Goal: Find contact information: Find contact information

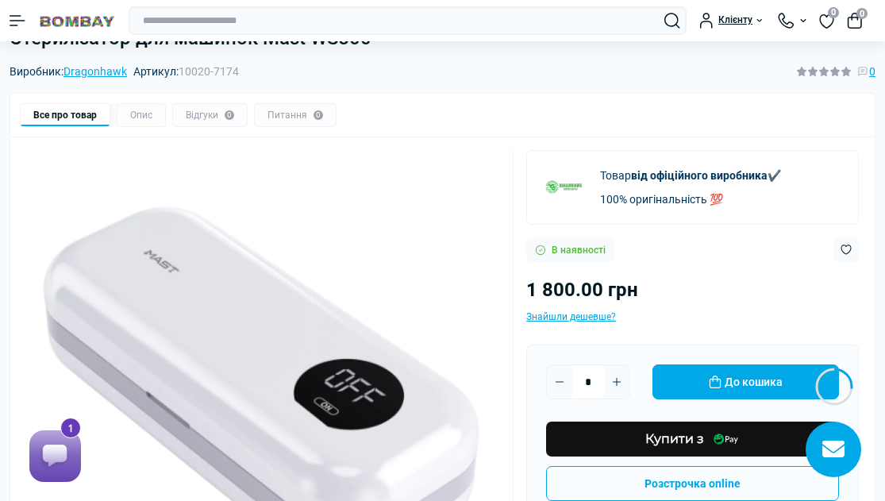
scroll to position [9, 0]
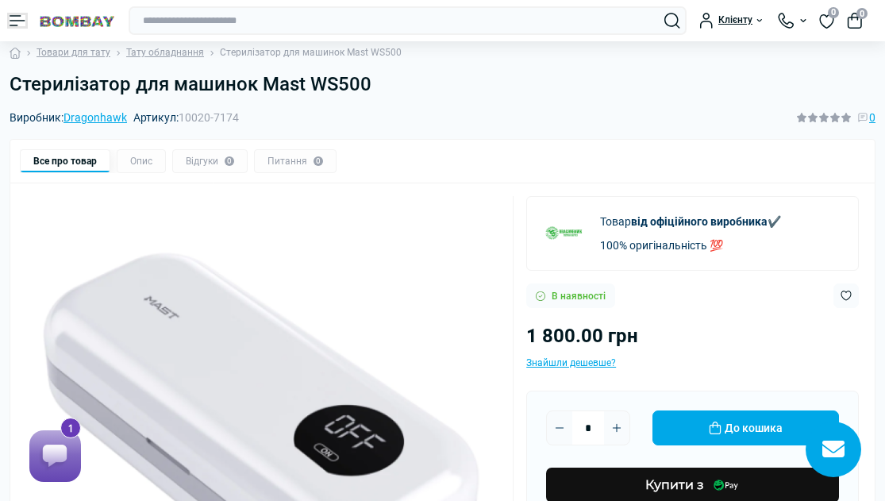
click at [17, 22] on button "Menu" at bounding box center [18, 20] width 16 height 11
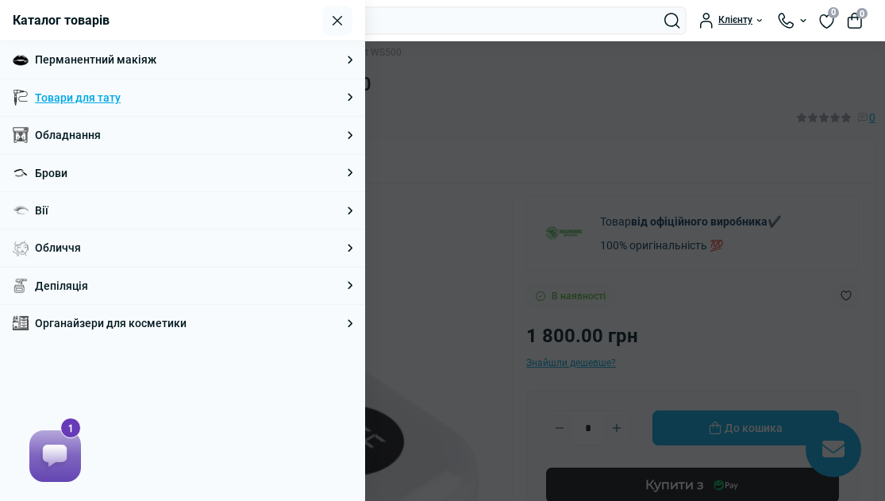
click at [104, 96] on link "Товари для тату" at bounding box center [78, 97] width 86 height 17
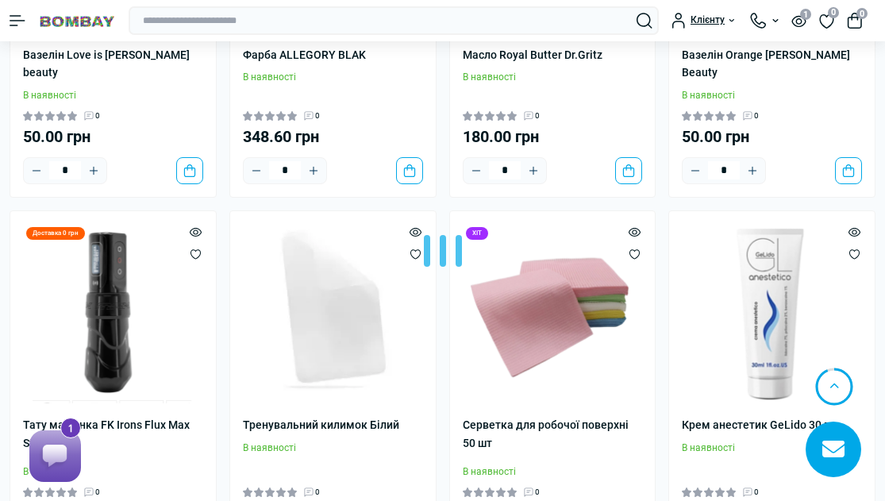
scroll to position [3639, 0]
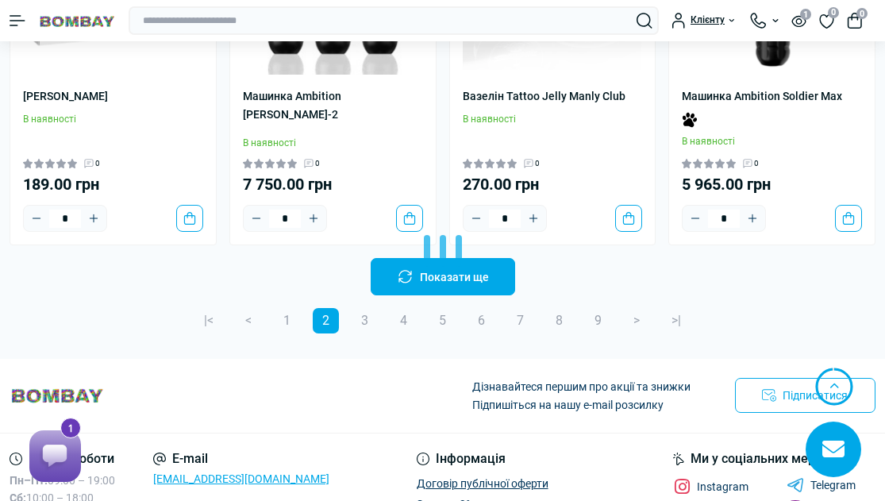
scroll to position [7031, 0]
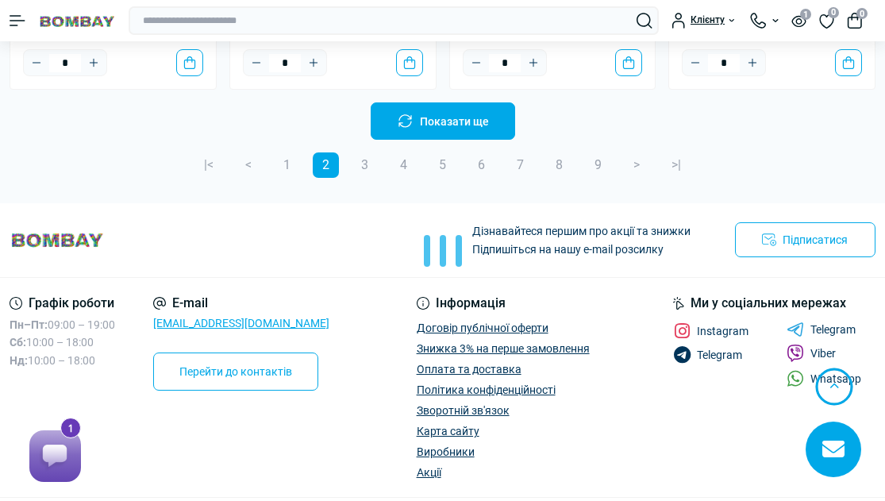
click at [806, 256] on div at bounding box center [442, 250] width 885 height 501
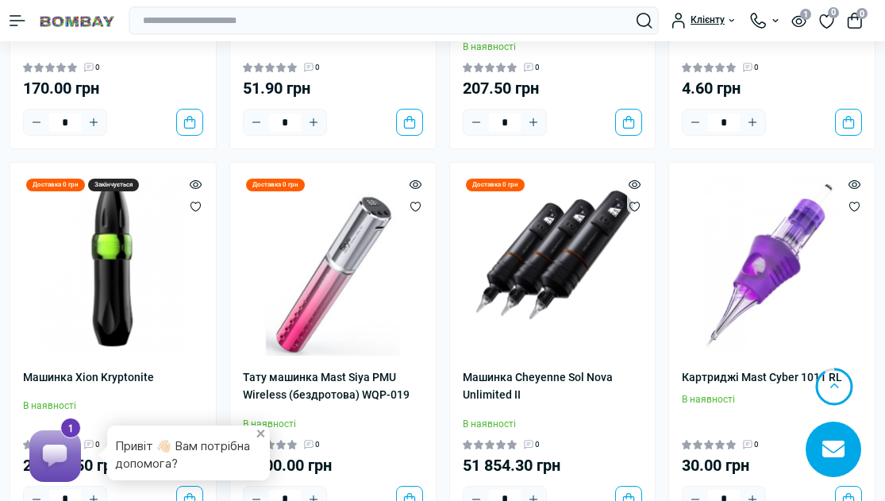
scroll to position [9488, 0]
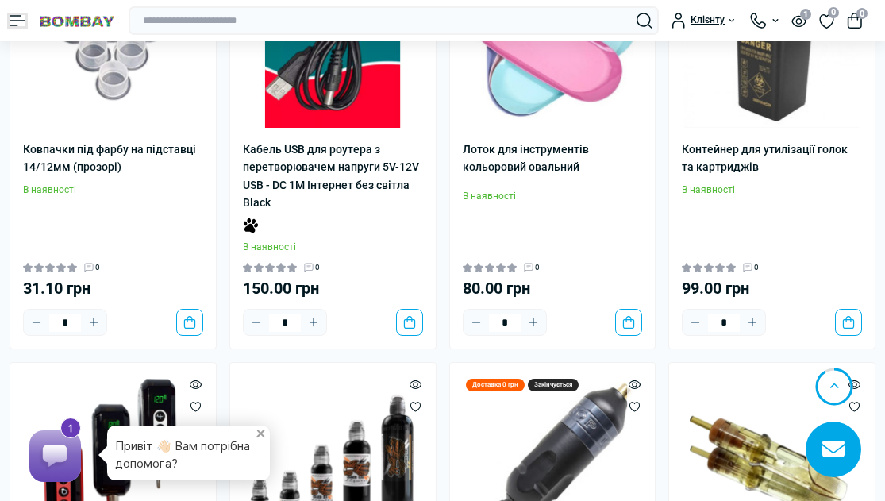
click at [18, 21] on button "Menu" at bounding box center [18, 20] width 16 height 11
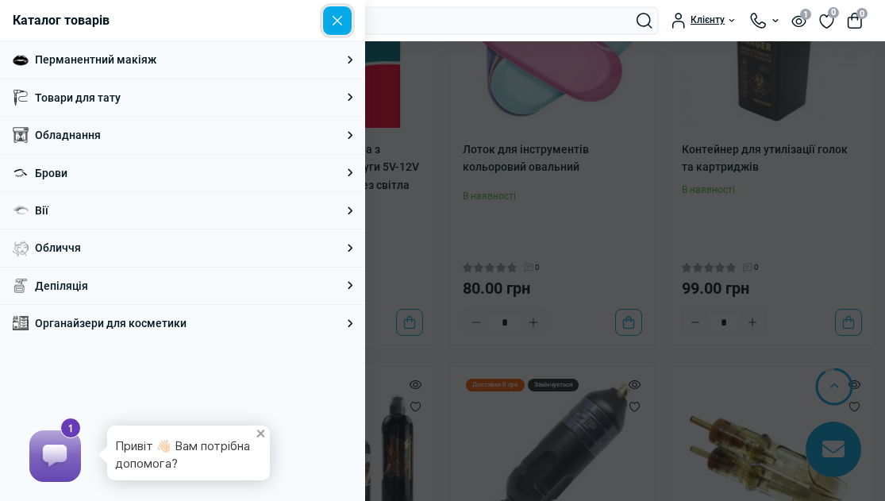
click at [341, 20] on button "Close" at bounding box center [337, 21] width 30 height 30
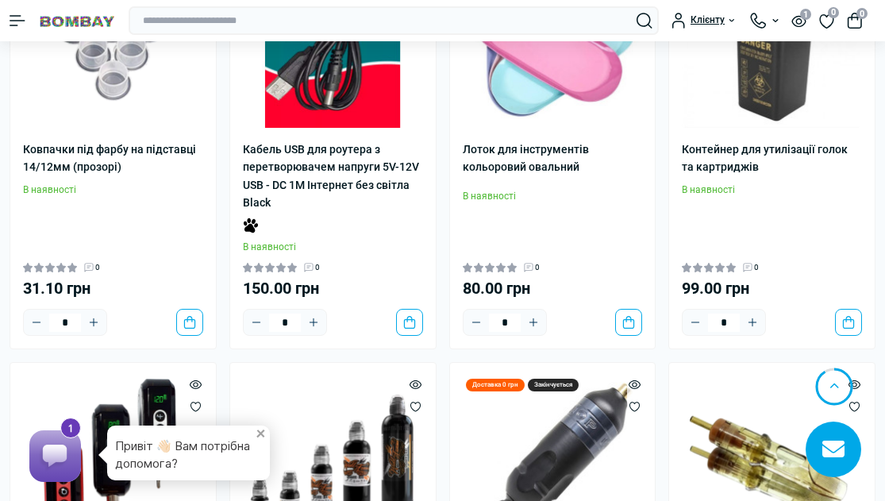
click at [775, 22] on div at bounding box center [764, 21] width 29 height 16
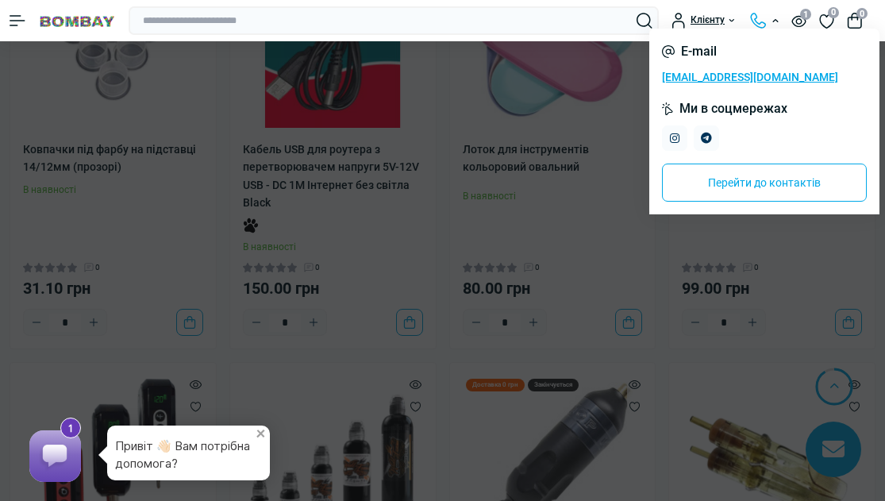
click at [762, 19] on div at bounding box center [764, 21] width 29 height 16
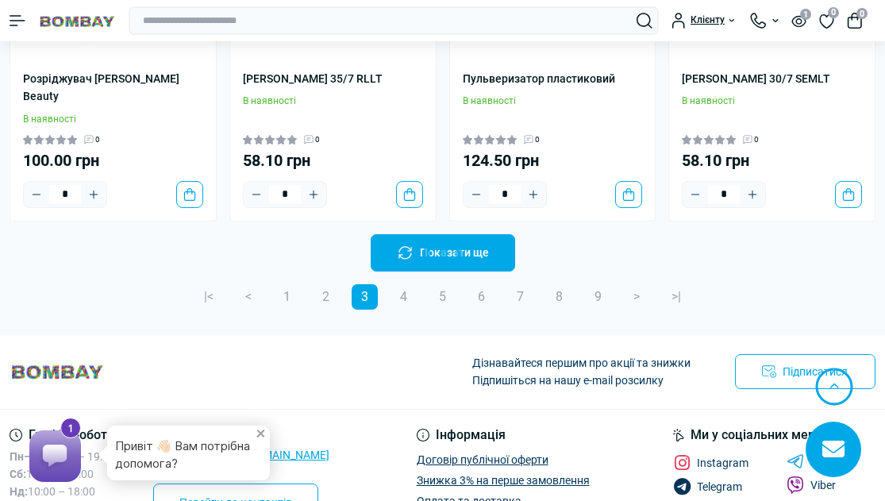
scroll to position [10476, 0]
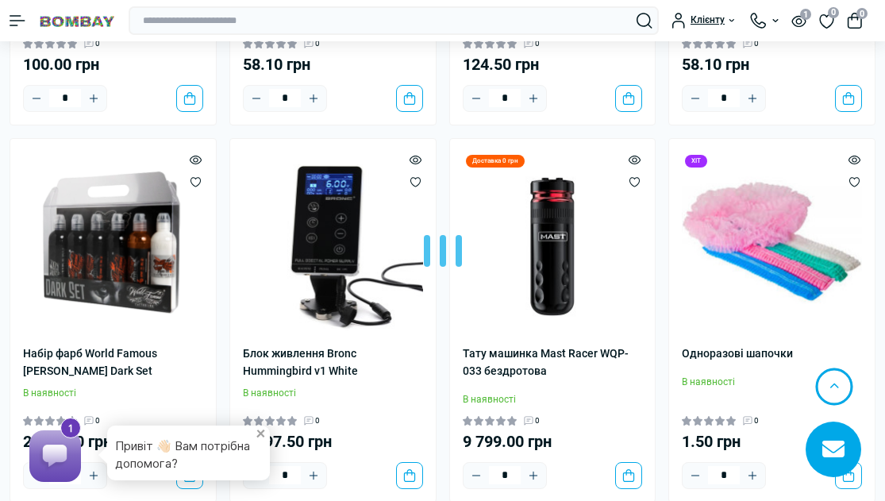
click at [820, 262] on div at bounding box center [442, 250] width 885 height 501
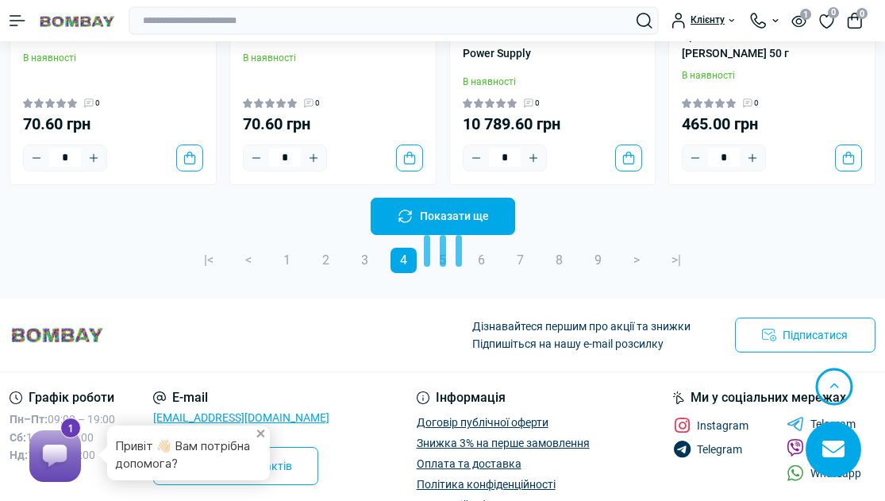
scroll to position [13894, 0]
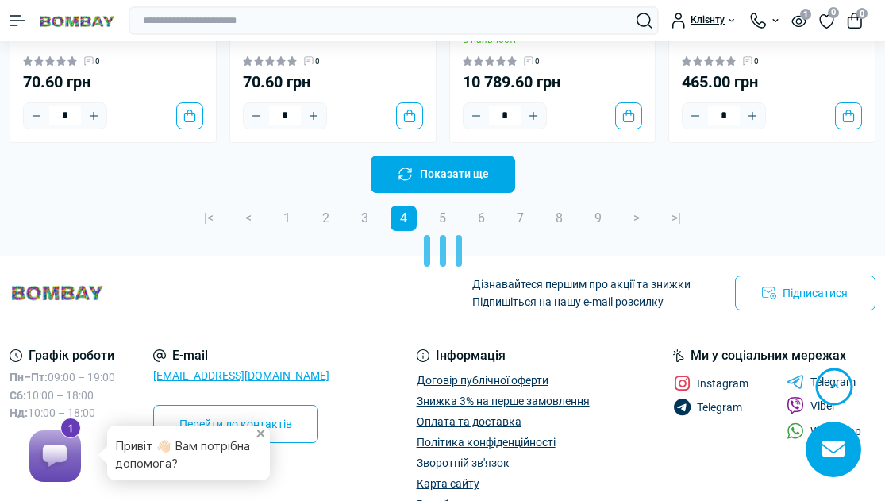
click at [712, 287] on div at bounding box center [442, 250] width 885 height 501
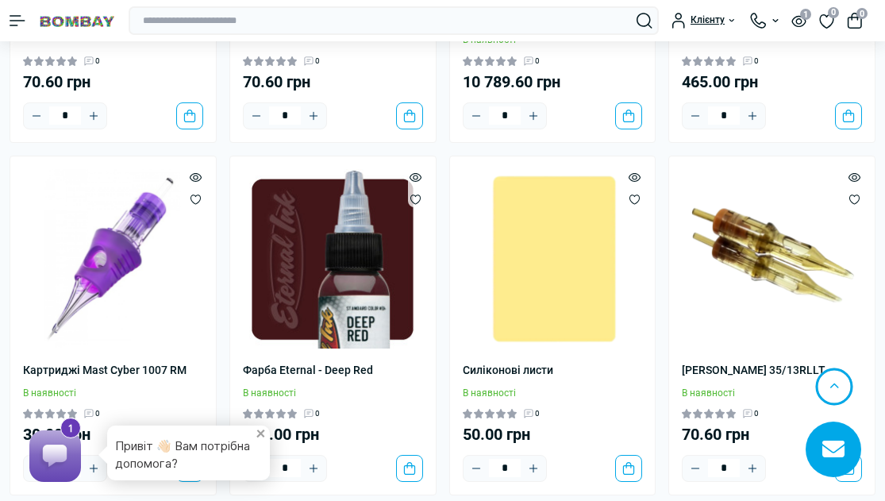
click at [776, 18] on div at bounding box center [764, 21] width 29 height 16
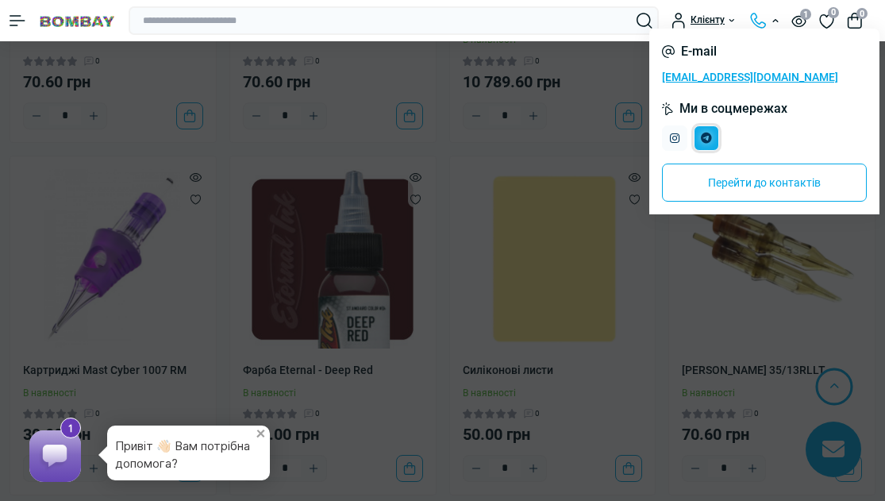
click at [713, 137] on link "Telegram" at bounding box center [706, 137] width 25 height 25
click at [590, 29] on input "text" at bounding box center [394, 20] width 530 height 29
click at [668, 10] on div "Клієнту Увійти в кабінет Мова: ua en ru Валюта: грн $ Оплата та доставка Знижка…" at bounding box center [496, 20] width 760 height 29
click at [75, 27] on img at bounding box center [77, 21] width 78 height 15
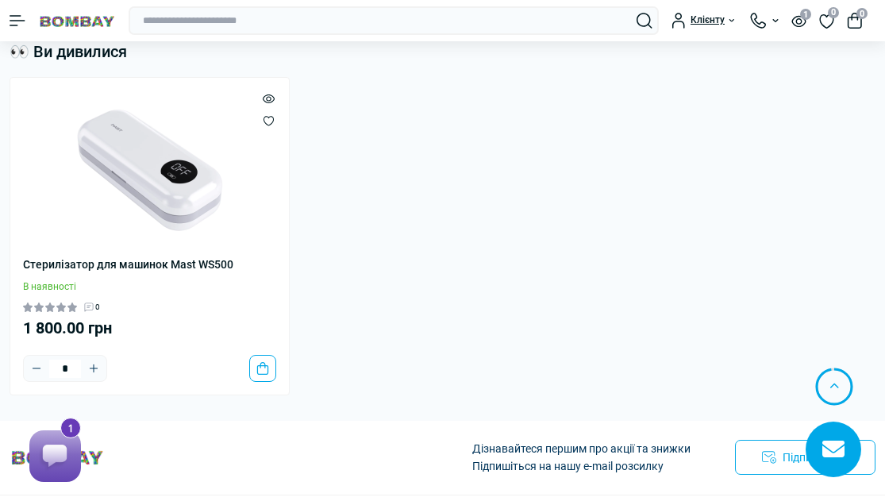
scroll to position [5915, 0]
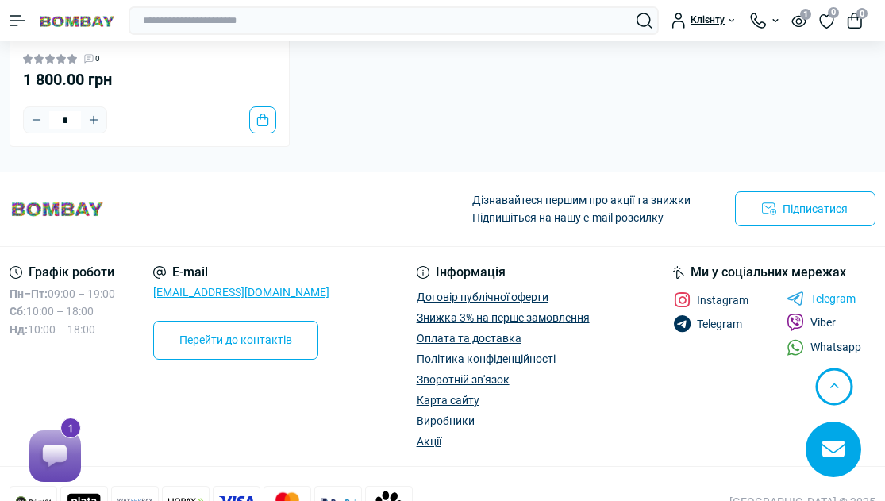
click at [832, 291] on link "Telegram" at bounding box center [821, 298] width 69 height 14
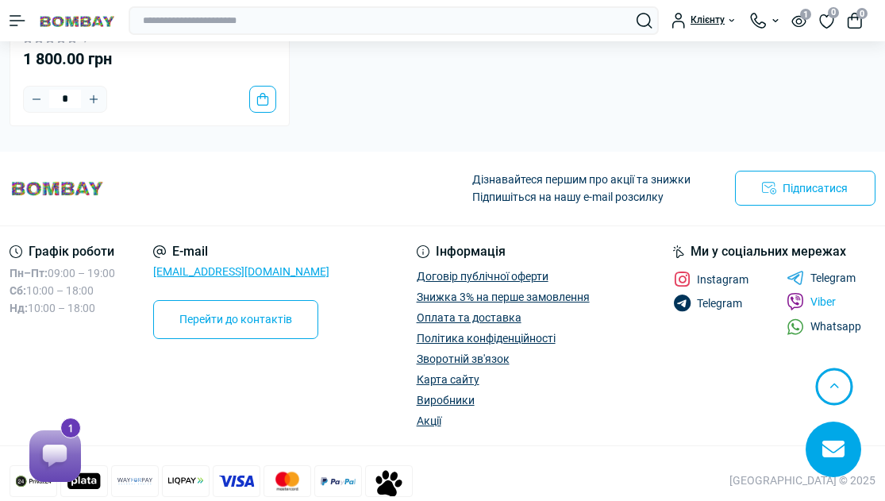
click at [823, 293] on link "Viber" at bounding box center [811, 301] width 49 height 17
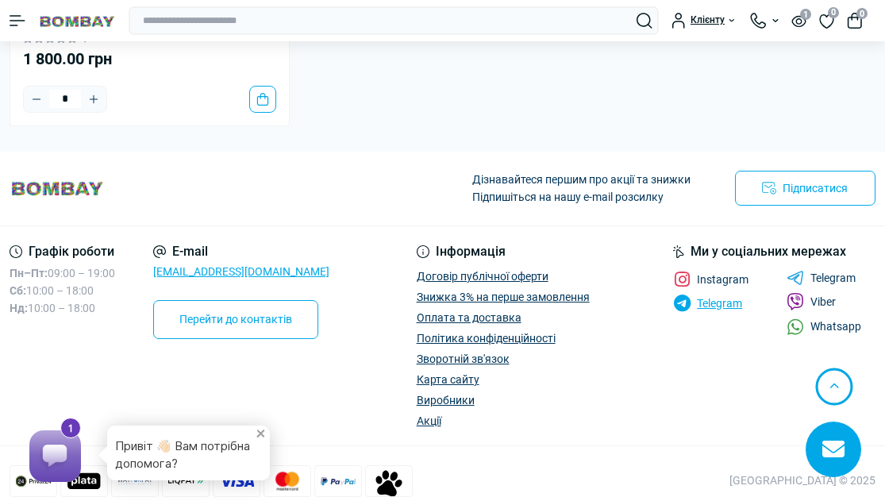
click at [728, 298] on span "Telegram" at bounding box center [719, 303] width 45 height 11
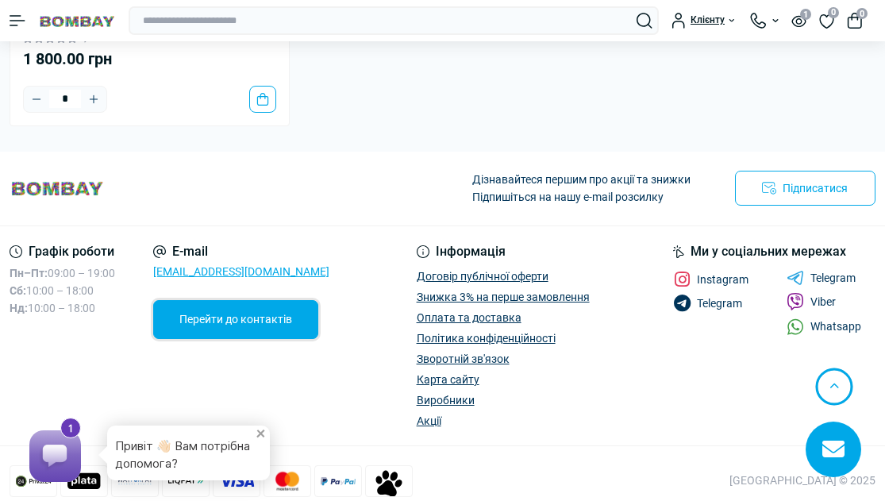
click at [244, 308] on link "Перейти до контактів" at bounding box center [235, 319] width 165 height 38
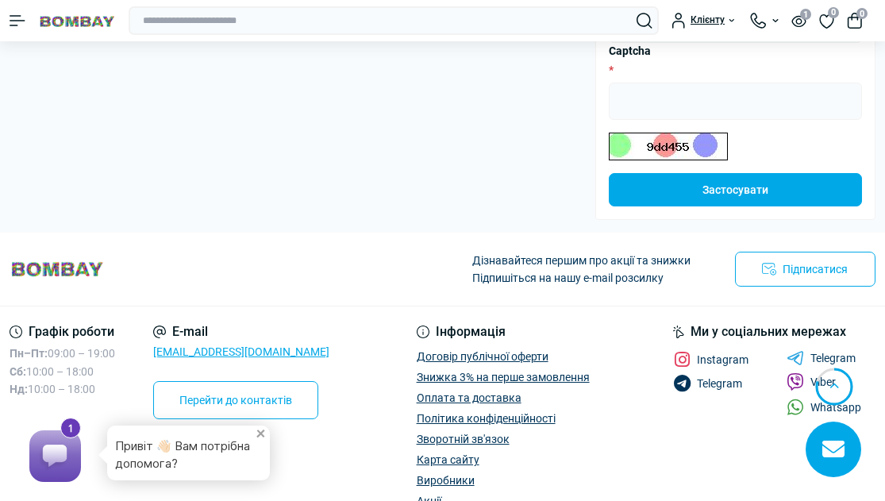
scroll to position [563, 0]
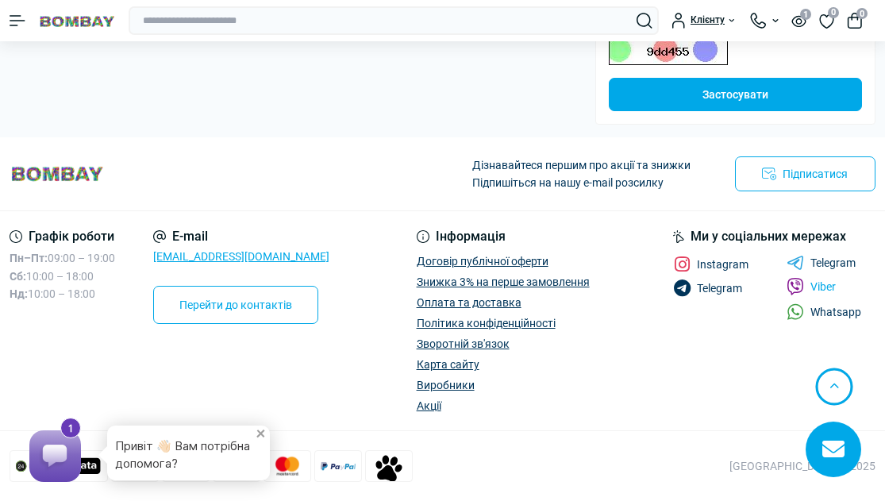
click at [806, 290] on link "Viber" at bounding box center [811, 286] width 49 height 17
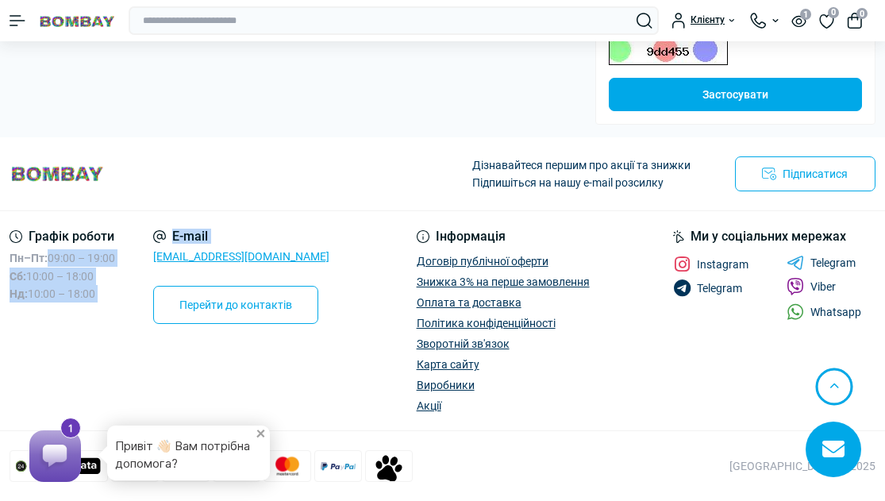
drag, startPoint x: 137, startPoint y: 253, endPoint x: 146, endPoint y: 248, distance: 10.7
click at [146, 248] on div "Графік роботи Пн–Пт: 09:00 – 19:00 Сб: 10:00 – 18:00 Нд: 10:00 – 18:00 E-mail […" at bounding box center [185, 277] width 350 height 94
click at [260, 221] on div "Дізнавайтеся першим про акції та знижки Підпишіться на нашу e-mail розсилку Під…" at bounding box center [442, 309] width 885 height 345
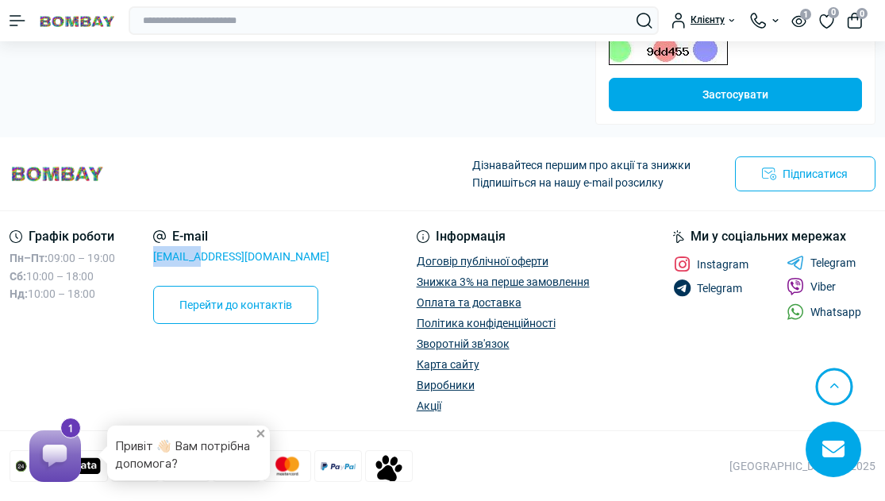
drag, startPoint x: 153, startPoint y: 256, endPoint x: 208, endPoint y: 259, distance: 54.8
click at [208, 259] on div "Графік роботи Пн–Пт: 09:00 – 19:00 Сб: 10:00 – 18:00 Нд: 10:00 – 18:00 E-mail […" at bounding box center [185, 277] width 350 height 94
copy link "[GEOGRAPHIC_DATA]"
